Goal: Find specific page/section: Find specific page/section

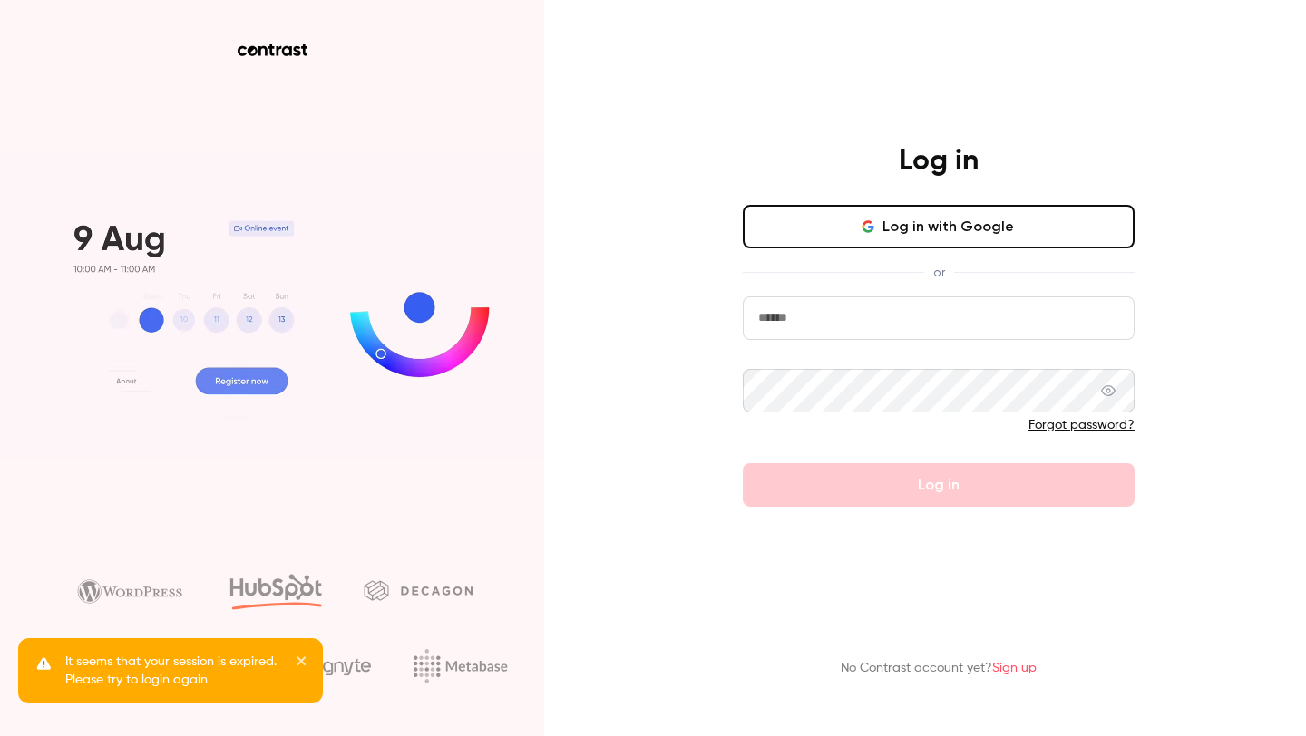
click at [859, 225] on button "Log in with Google" at bounding box center [939, 227] width 392 height 44
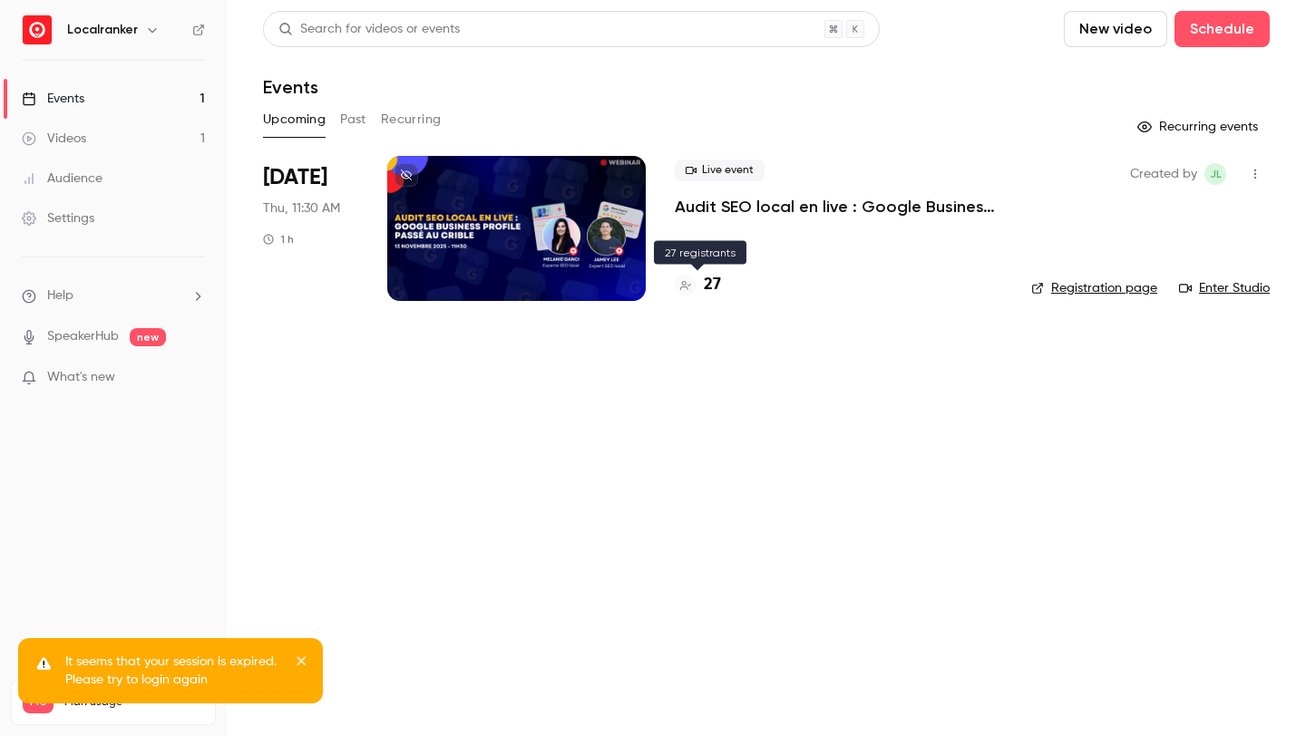
click at [714, 287] on h4 "27" at bounding box center [712, 285] width 17 height 24
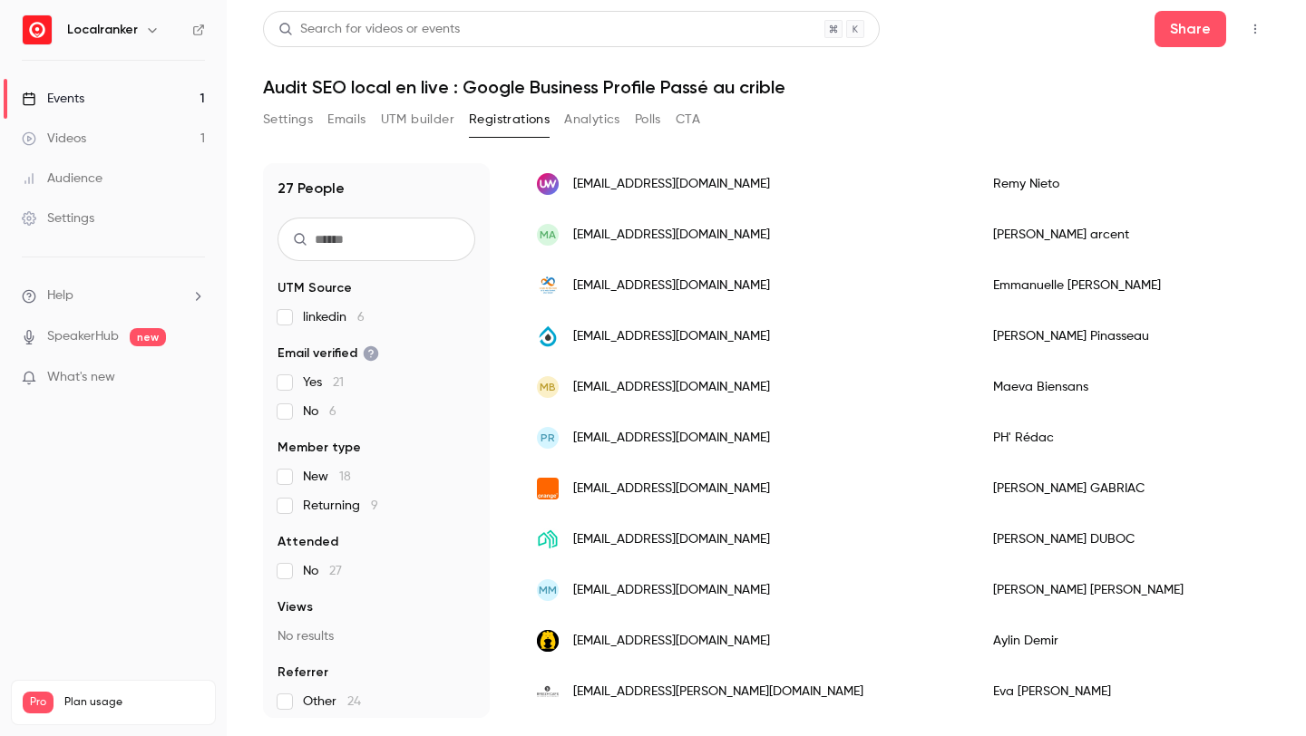
scroll to position [22, 0]
